Goal: Information Seeking & Learning: Learn about a topic

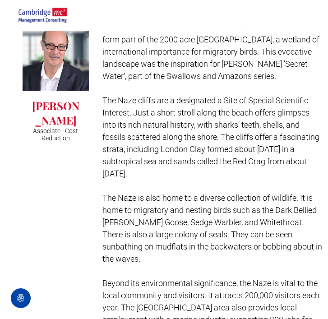
scroll to position [317, 0]
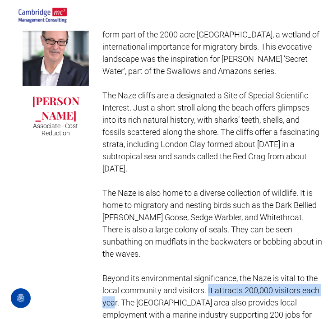
drag, startPoint x: 113, startPoint y: 279, endPoint x: 208, endPoint y: 261, distance: 96.8
click at [208, 273] on span "Beyond its environmental significance, the Naze is vital to the local community…" at bounding box center [210, 308] width 217 height 70
copy span "It attracts 200,000 visitors each yea"
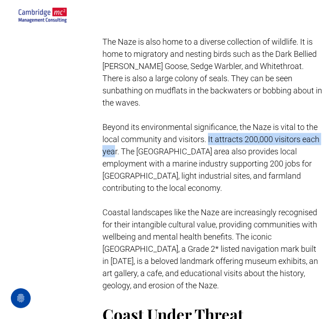
scroll to position [489, 0]
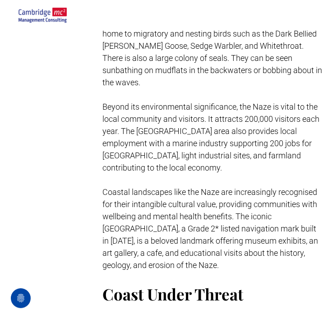
click at [164, 121] on span "Beyond its environmental significance, the Naze is vital to the local community…" at bounding box center [210, 137] width 217 height 70
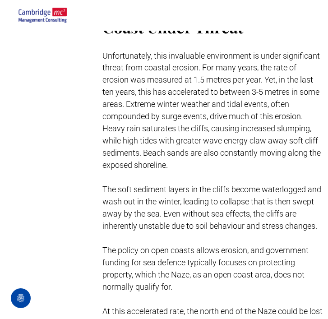
scroll to position [0, 0]
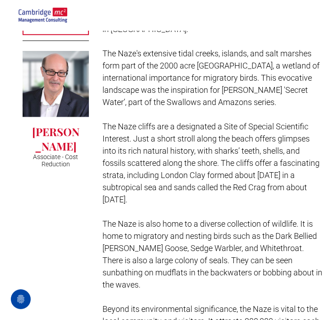
scroll to position [271, 0]
